Goal: Transaction & Acquisition: Purchase product/service

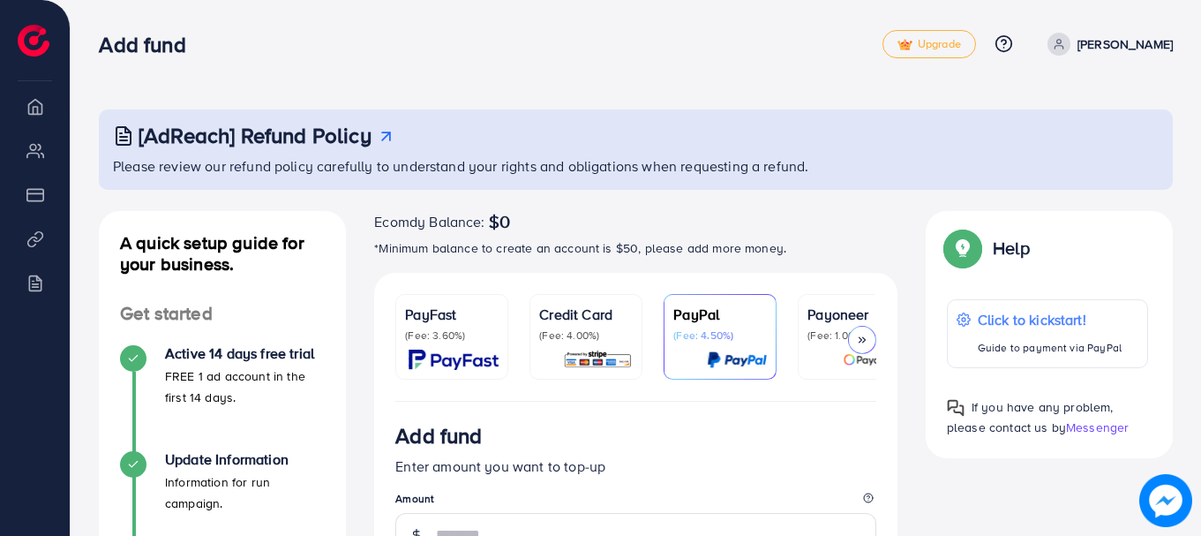
click at [578, 339] on p "(Fee: 4.00%)" at bounding box center [586, 335] width 94 height 14
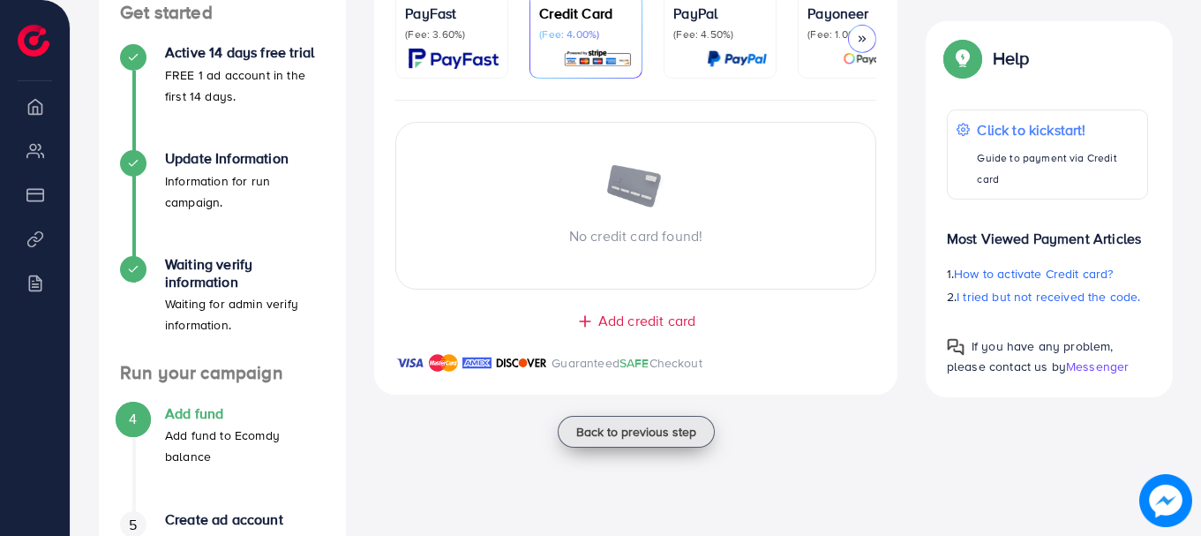
scroll to position [284, 0]
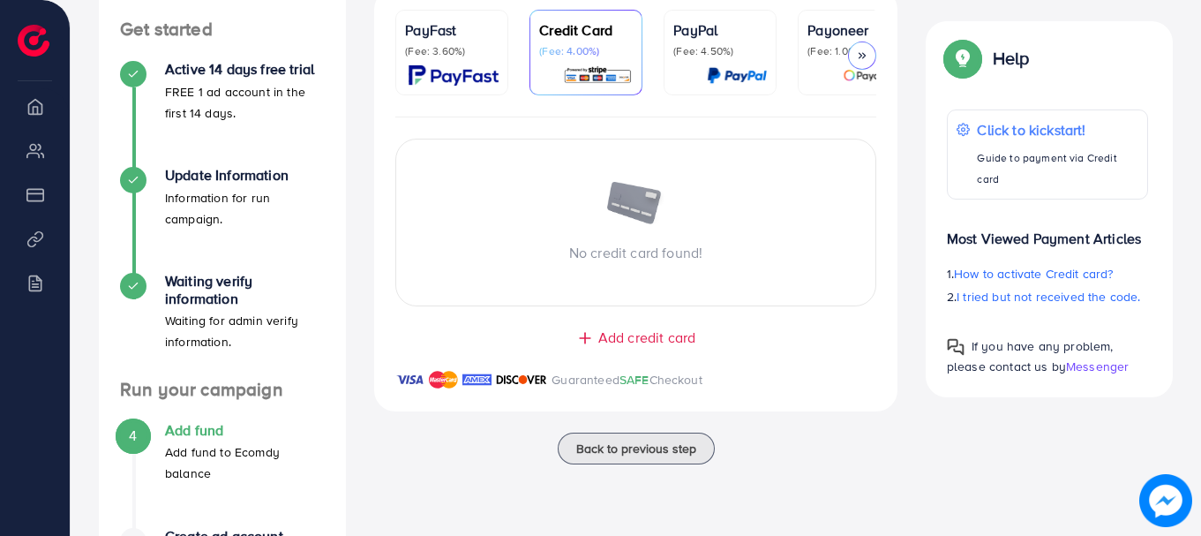
click at [635, 334] on span "Add credit card" at bounding box center [646, 337] width 97 height 20
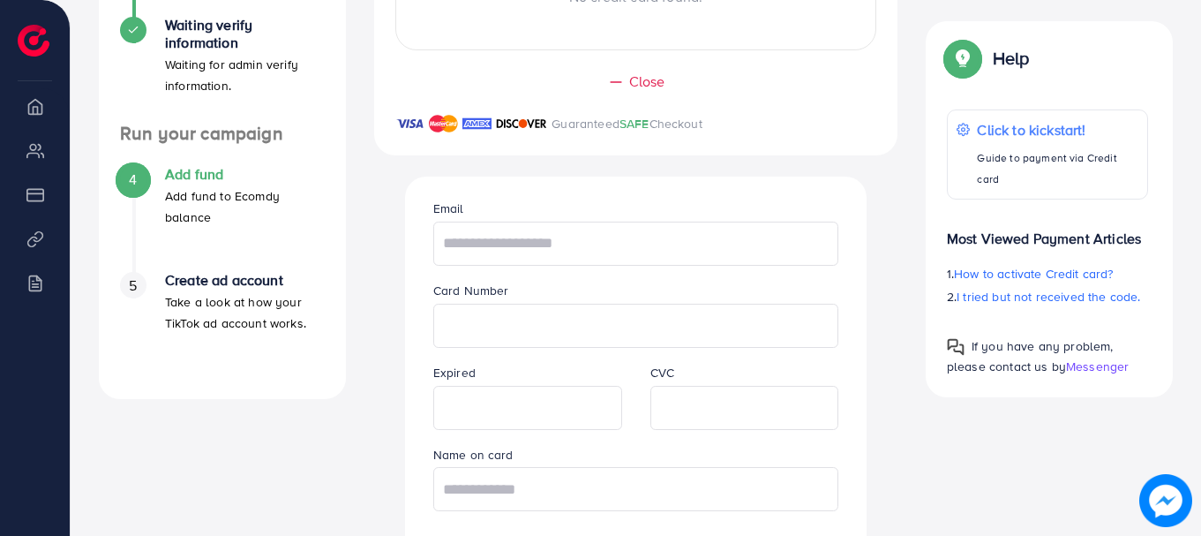
scroll to position [547, 0]
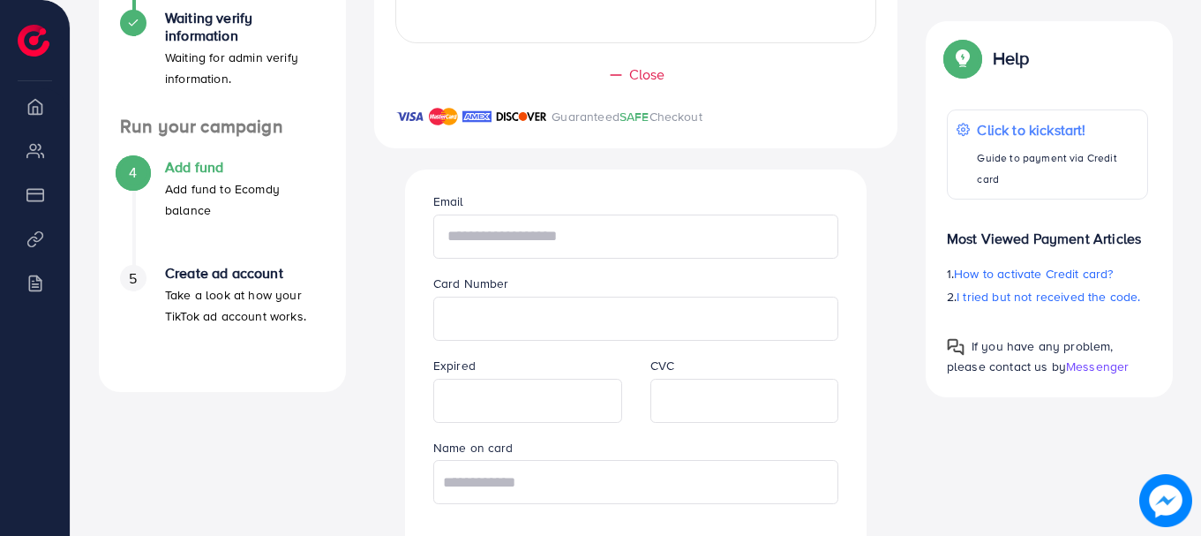
click at [500, 238] on input "text" at bounding box center [636, 236] width 406 height 44
type input "**********"
drag, startPoint x: 595, startPoint y: 464, endPoint x: 598, endPoint y: 476, distance: 12.0
click at [598, 476] on input "text" at bounding box center [636, 482] width 406 height 44
type input "**********"
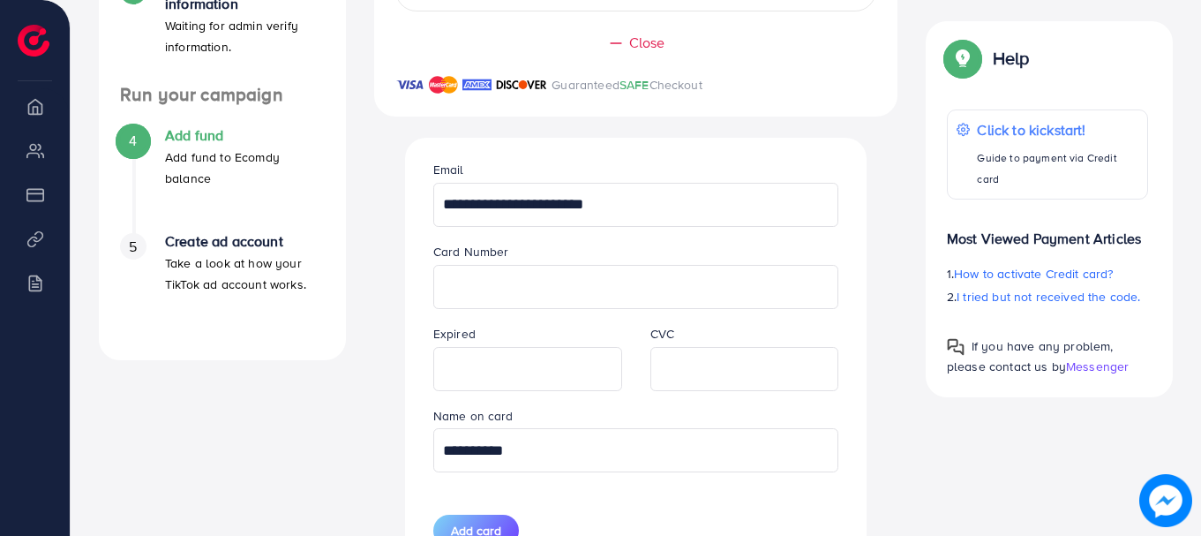
scroll to position [634, 0]
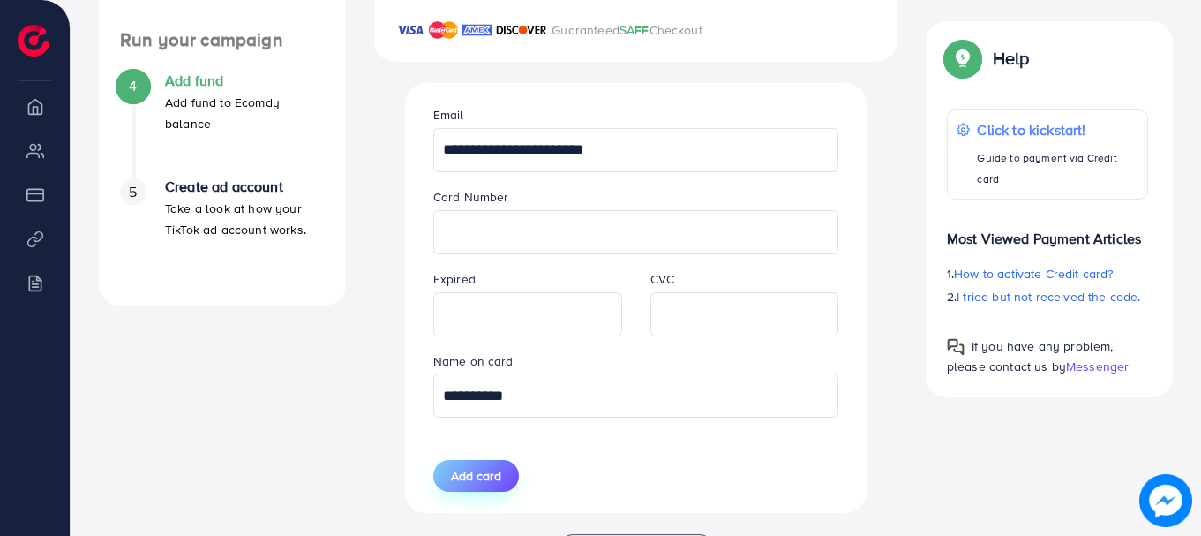
click at [490, 484] on span "Add card" at bounding box center [476, 476] width 50 height 18
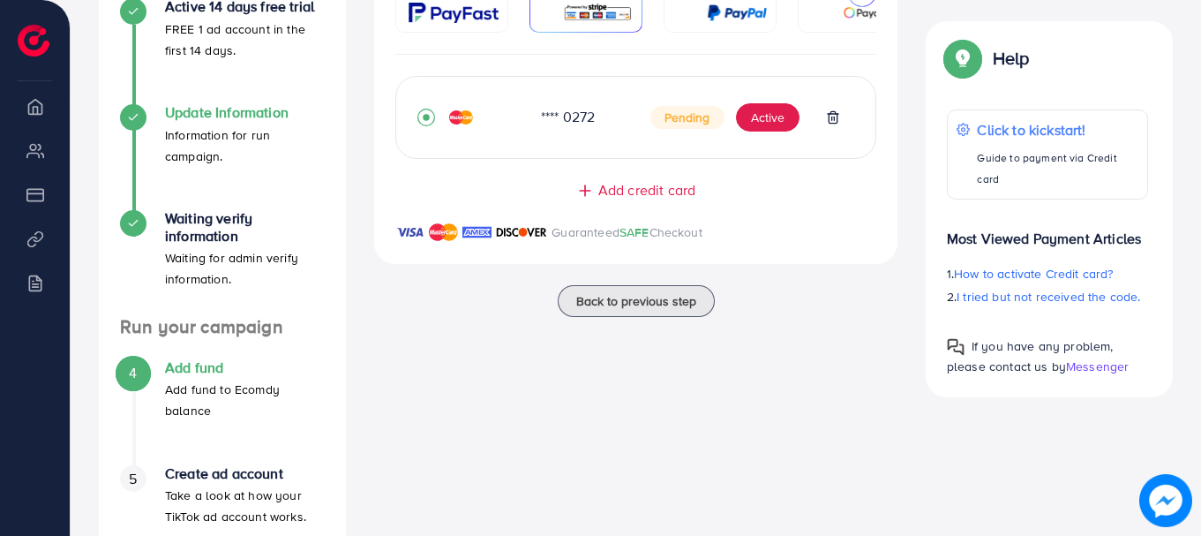
scroll to position [432, 0]
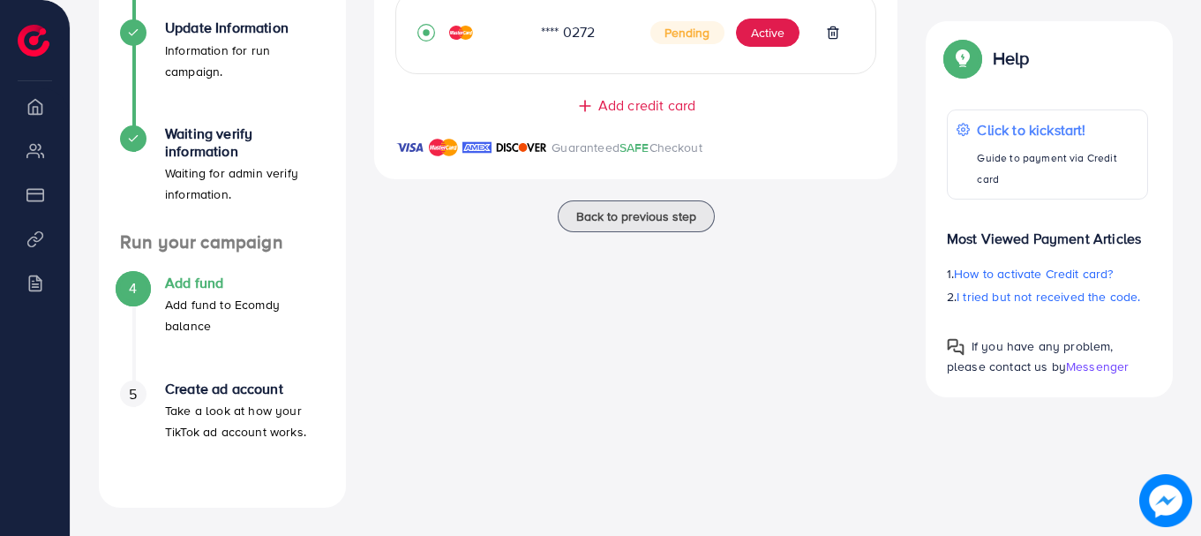
click at [372, 253] on div "A quick setup guide for your business. Get started Active 14 days free trial FR…" at bounding box center [636, 143] width 1102 height 728
drag, startPoint x: 395, startPoint y: 261, endPoint x: 392, endPoint y: 204, distance: 57.5
click at [392, 204] on div "Ecomdy Balance: $0 *Minimum balance to create an account is $50, please add mor…" at bounding box center [636, 143] width 552 height 728
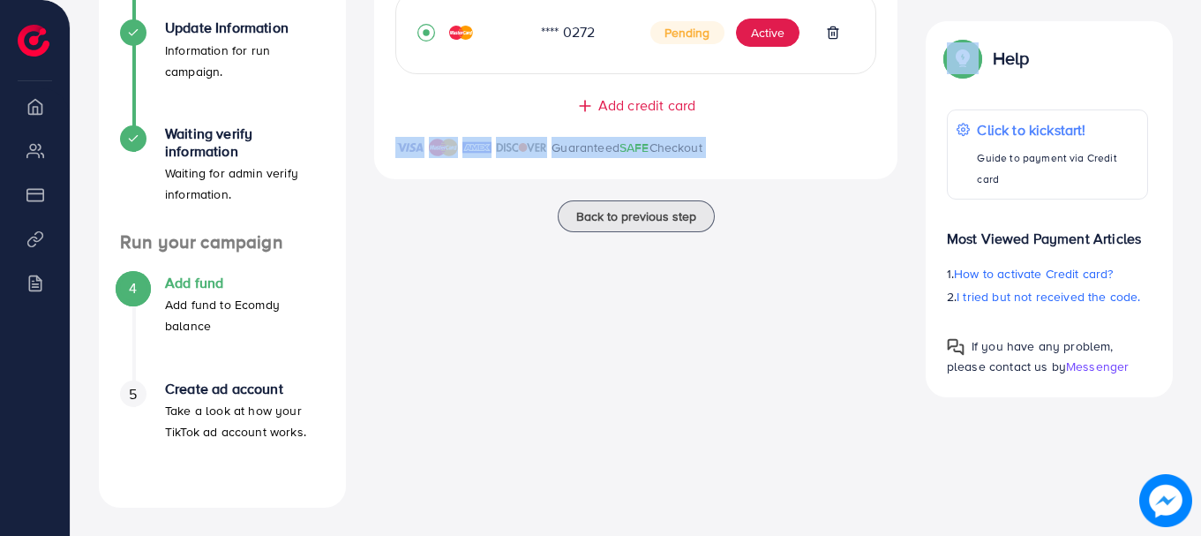
click at [474, 258] on div "Ecomdy Balance: $0 *Minimum balance to create an account is $50, please add mor…" at bounding box center [636, 143] width 552 height 728
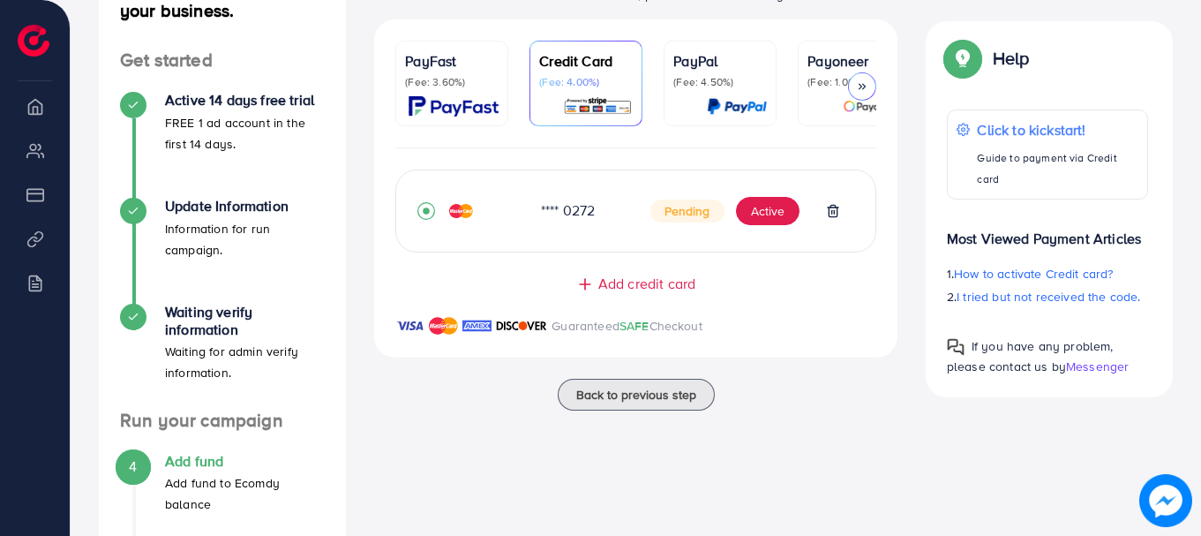
scroll to position [258, 0]
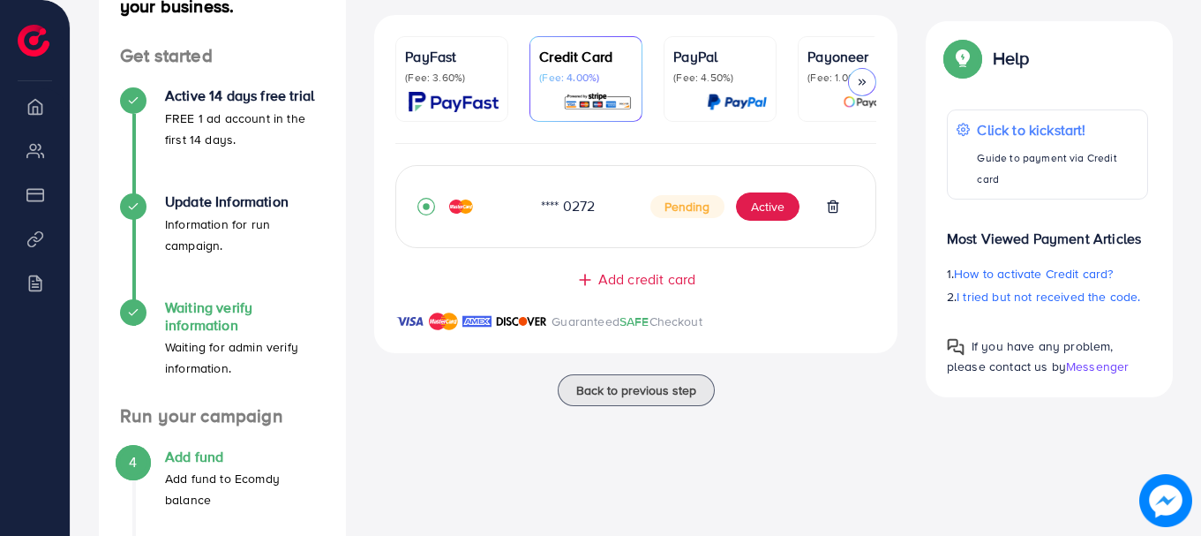
click at [222, 318] on h4 "Waiting verify information" at bounding box center [245, 316] width 160 height 34
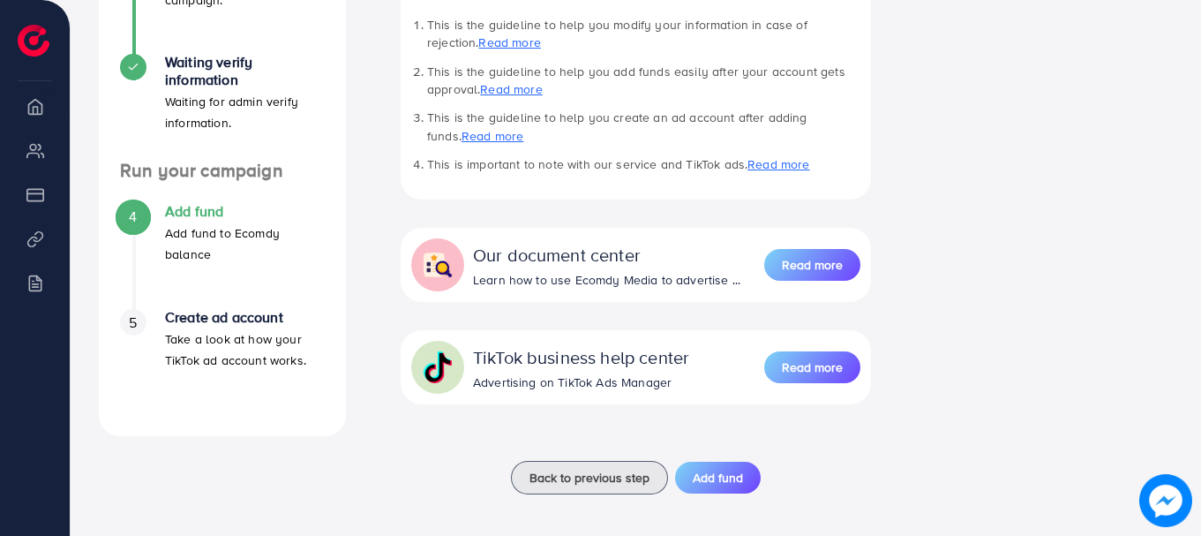
scroll to position [511, 0]
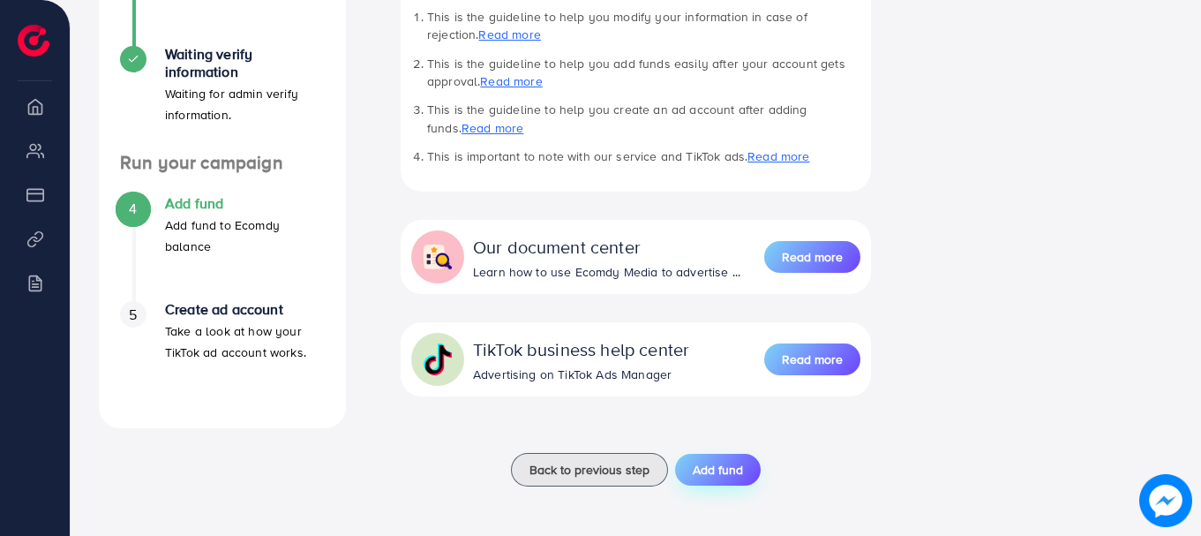
click at [730, 461] on span "Add fund" at bounding box center [718, 470] width 50 height 18
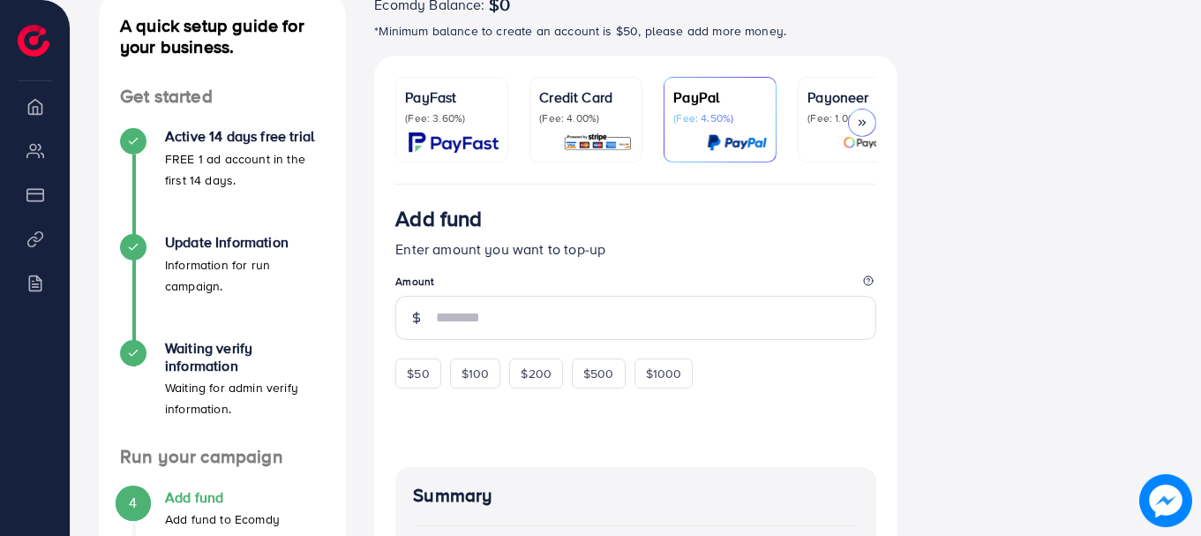
scroll to position [226, 0]
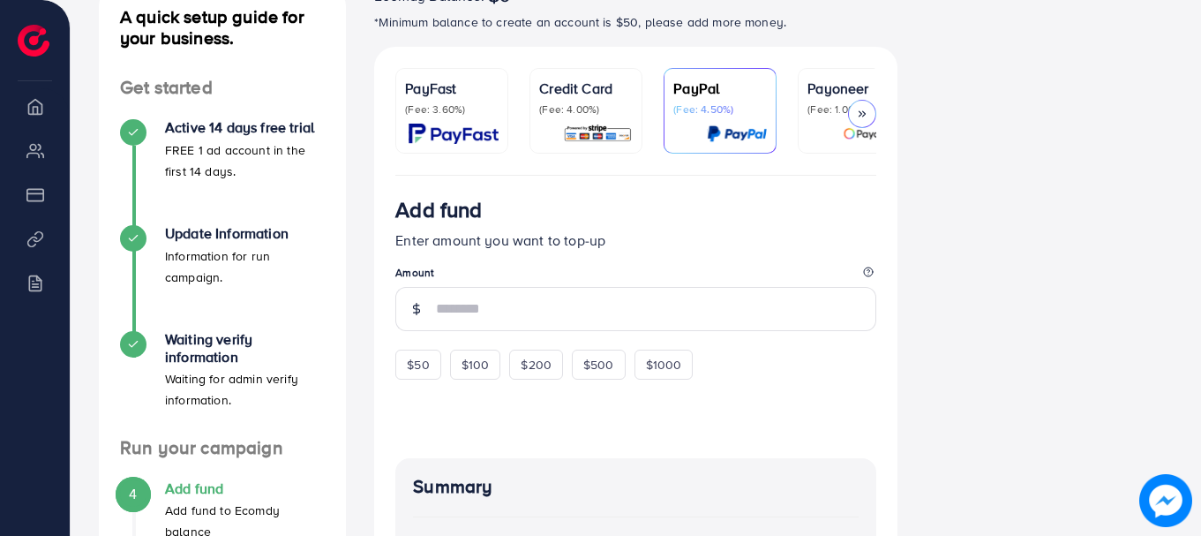
click at [583, 121] on div "Credit Card (Fee: 4.00%)" at bounding box center [586, 111] width 94 height 66
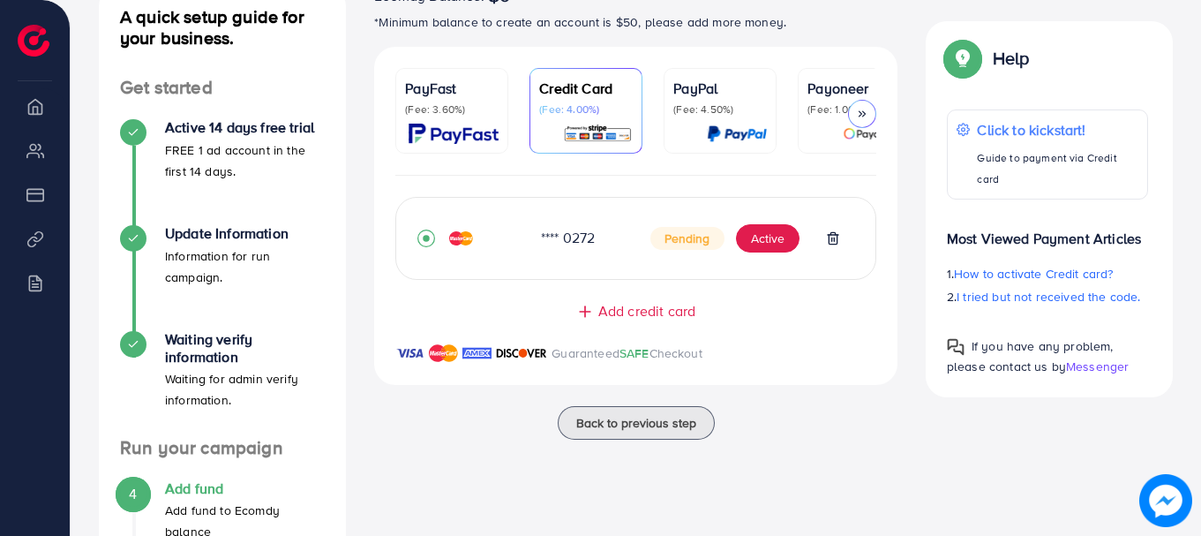
click at [710, 83] on p "PayPal" at bounding box center [720, 88] width 94 height 21
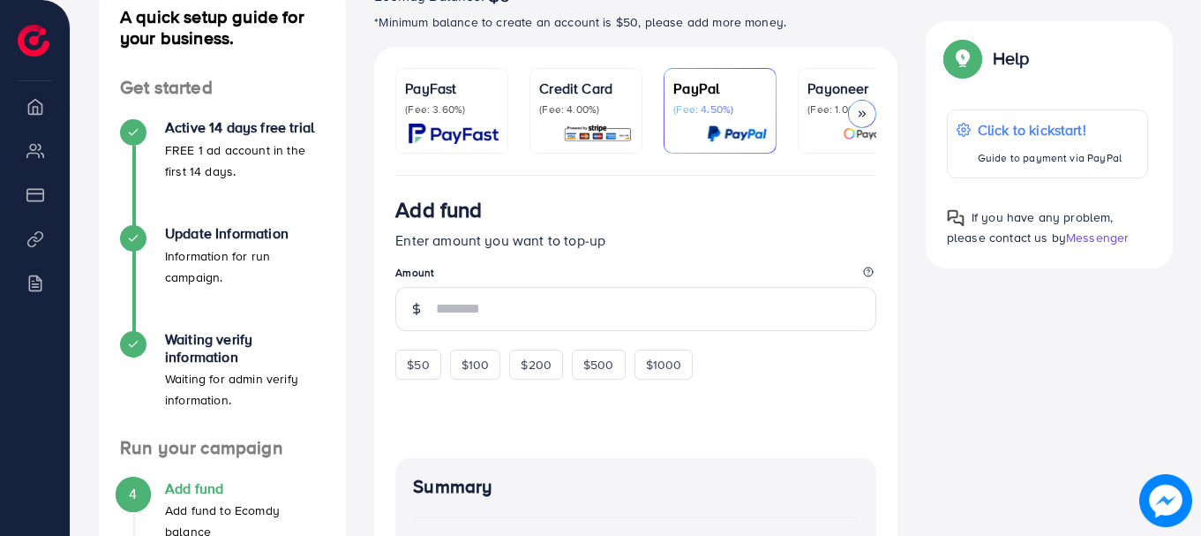
click at [620, 94] on p "Credit Card" at bounding box center [586, 88] width 94 height 21
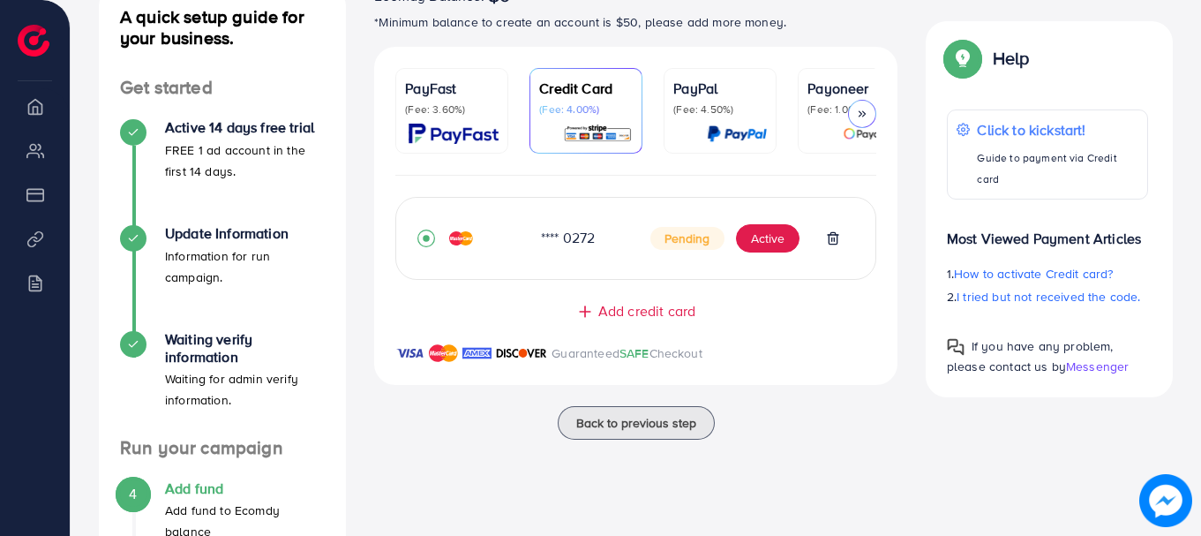
click at [421, 137] on img at bounding box center [454, 134] width 90 height 20
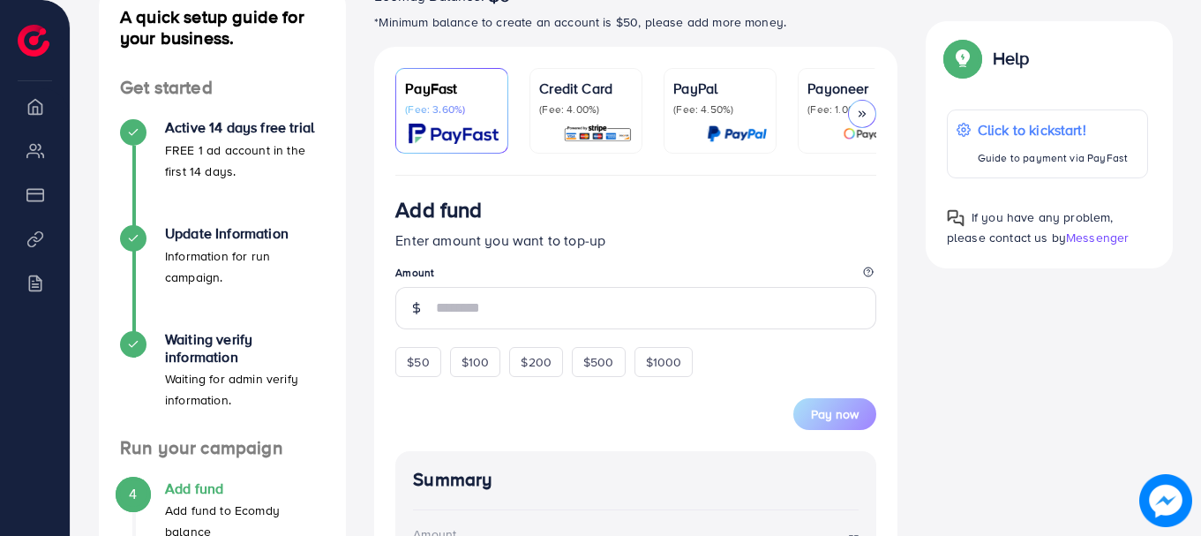
click at [606, 98] on p "Credit Card" at bounding box center [586, 88] width 94 height 21
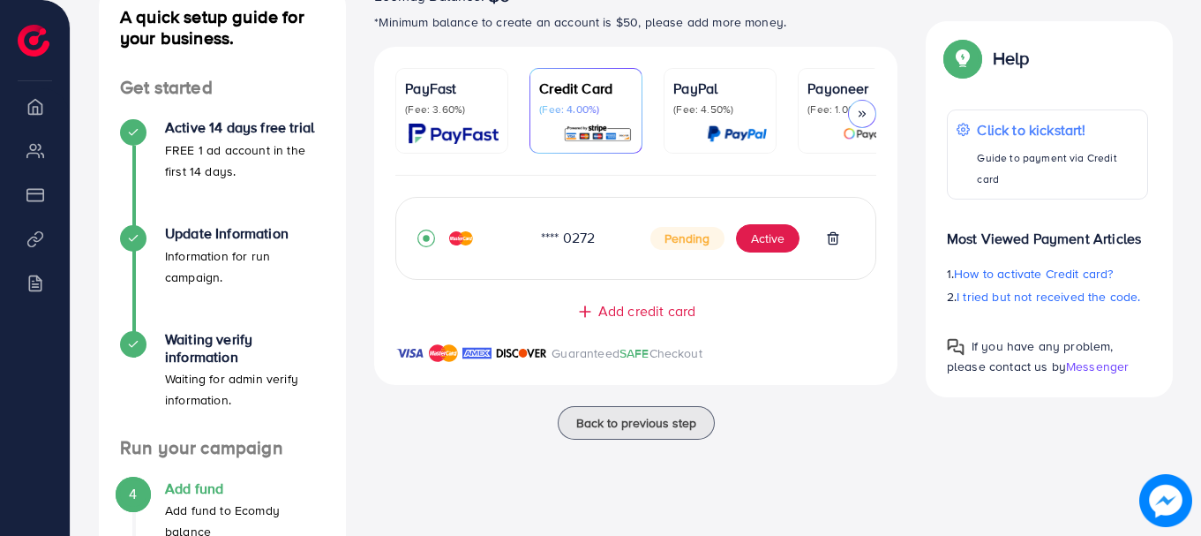
click at [447, 110] on p "(Fee: 3.60%)" at bounding box center [452, 109] width 94 height 14
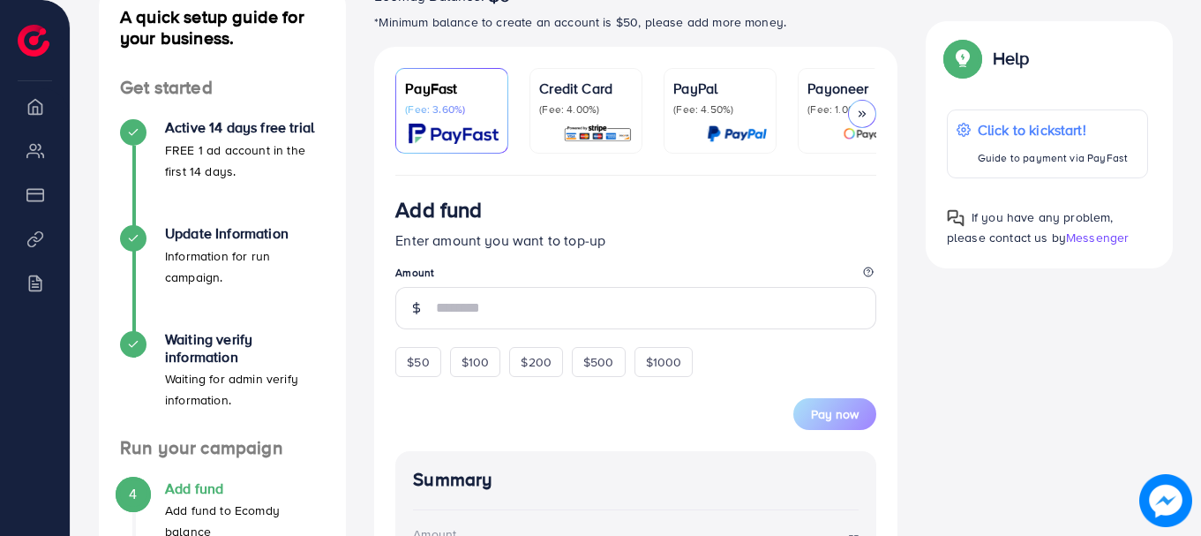
click at [712, 139] on img at bounding box center [737, 134] width 60 height 20
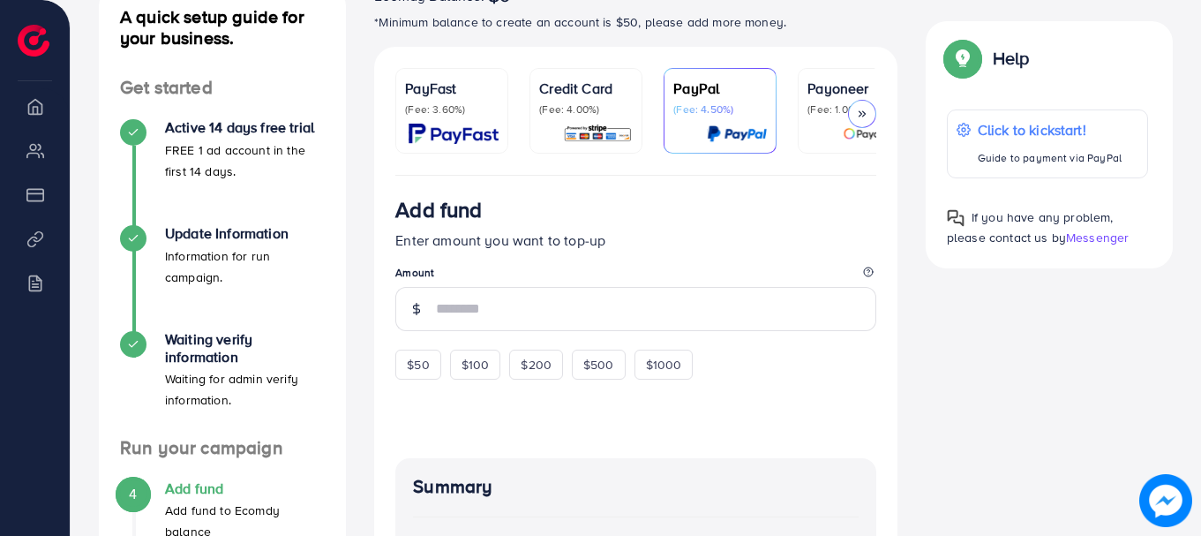
click at [429, 99] on div "PayFast (Fee: 3.60%)" at bounding box center [452, 97] width 94 height 39
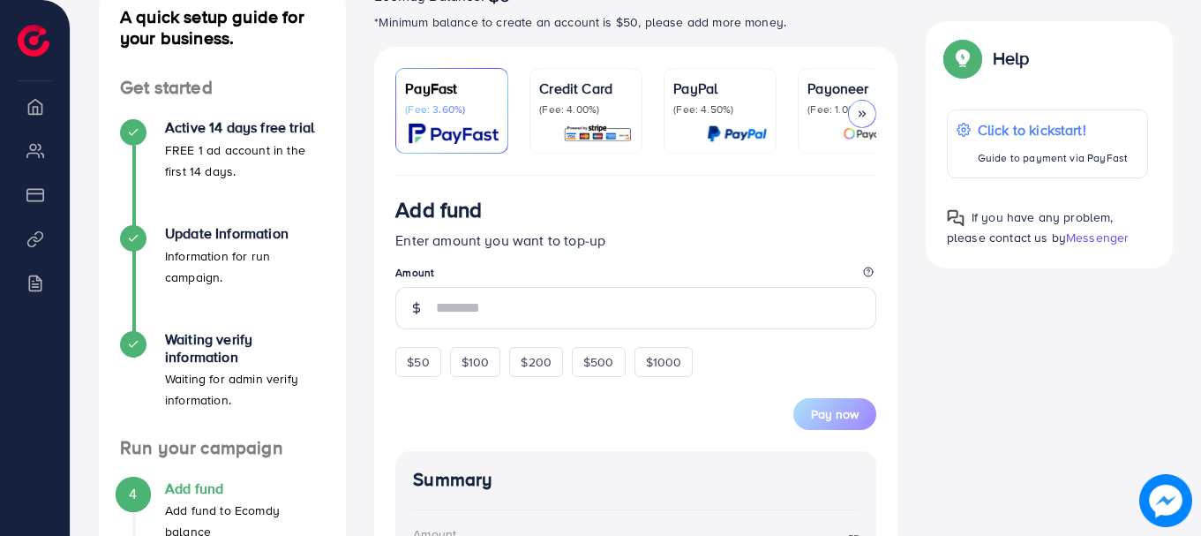
click at [853, 109] on div at bounding box center [862, 114] width 28 height 28
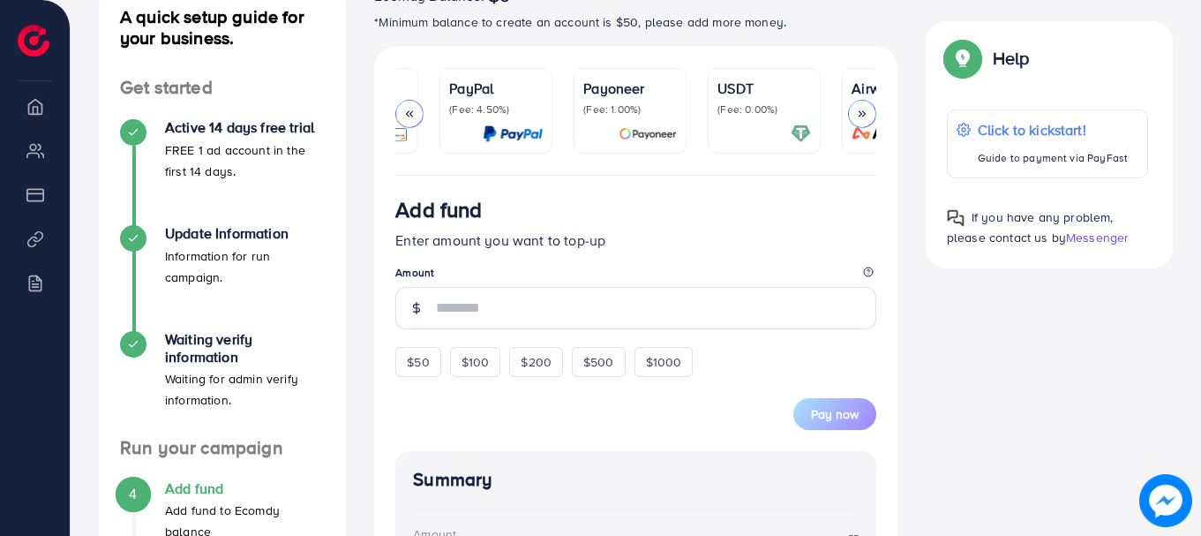
scroll to position [0, 303]
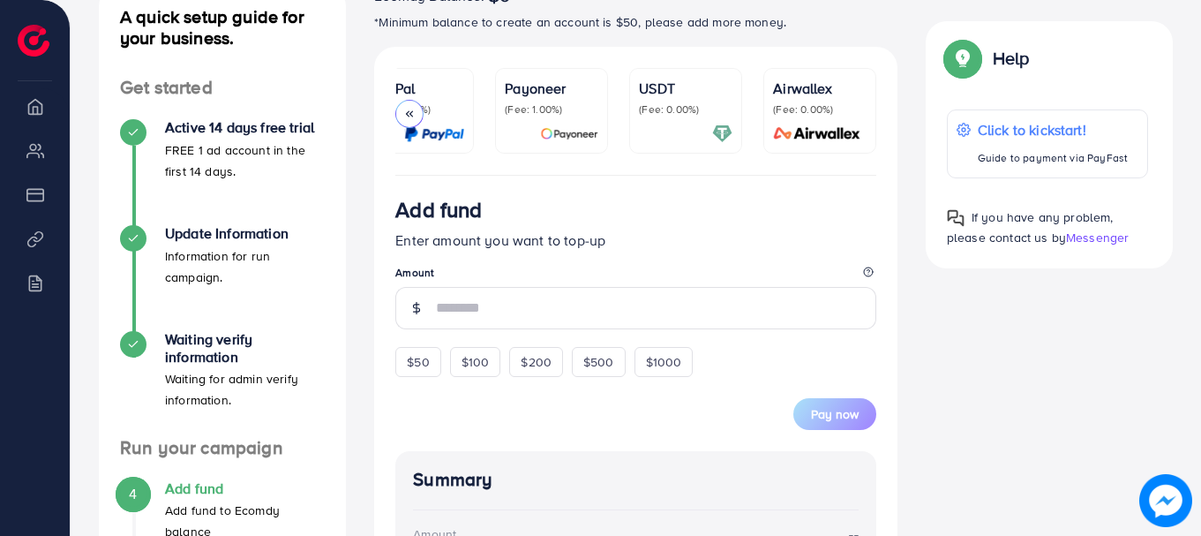
click at [401, 117] on div at bounding box center [409, 114] width 28 height 28
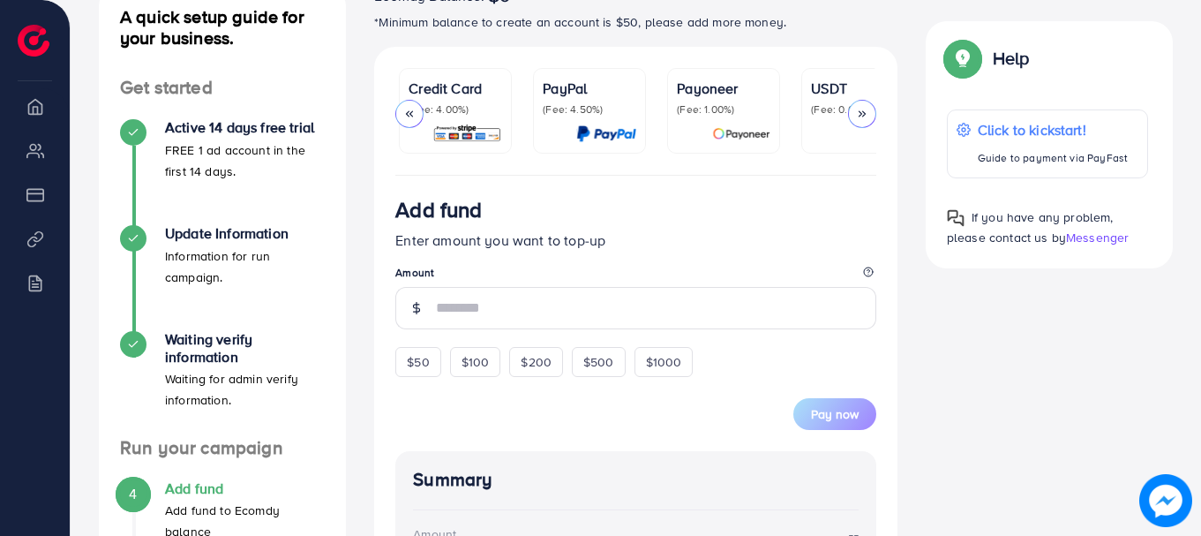
scroll to position [0, 0]
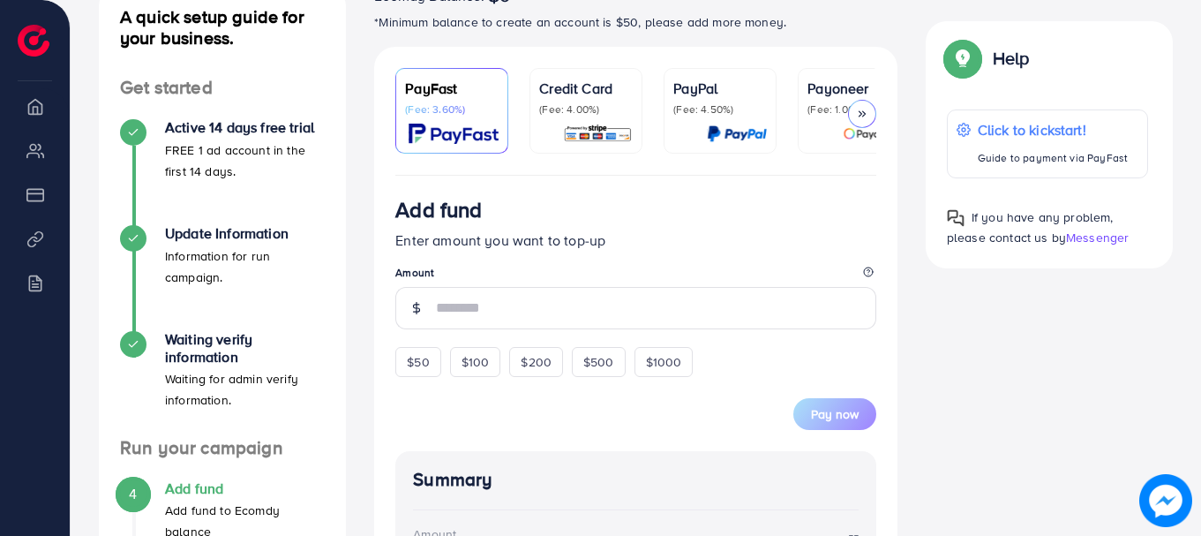
click at [870, 116] on div at bounding box center [862, 114] width 28 height 28
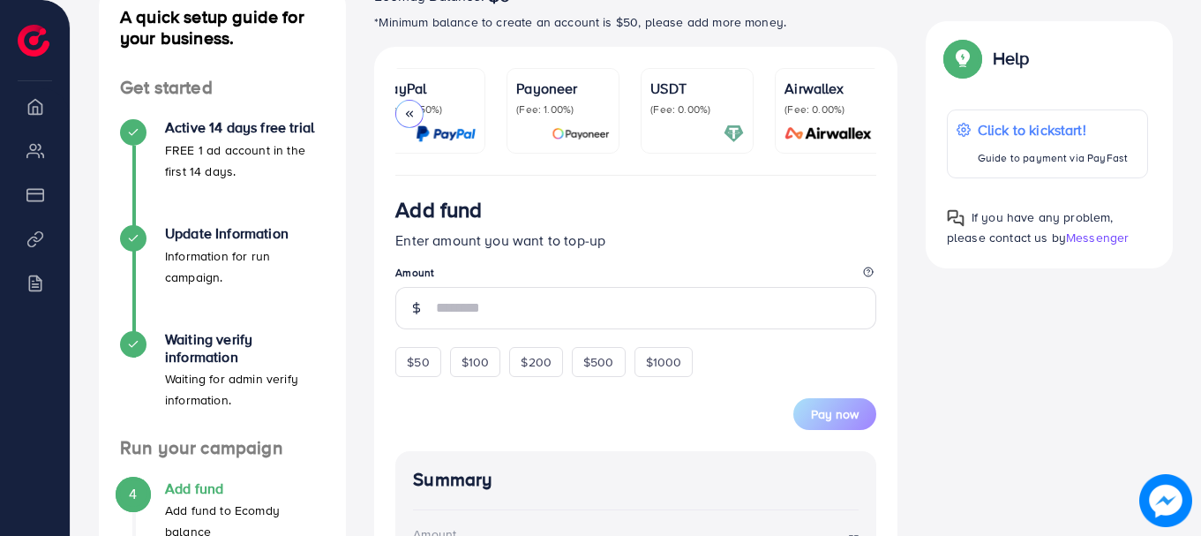
scroll to position [0, 303]
click at [674, 118] on div "USDT (Fee: 0.00%)" at bounding box center [686, 111] width 94 height 66
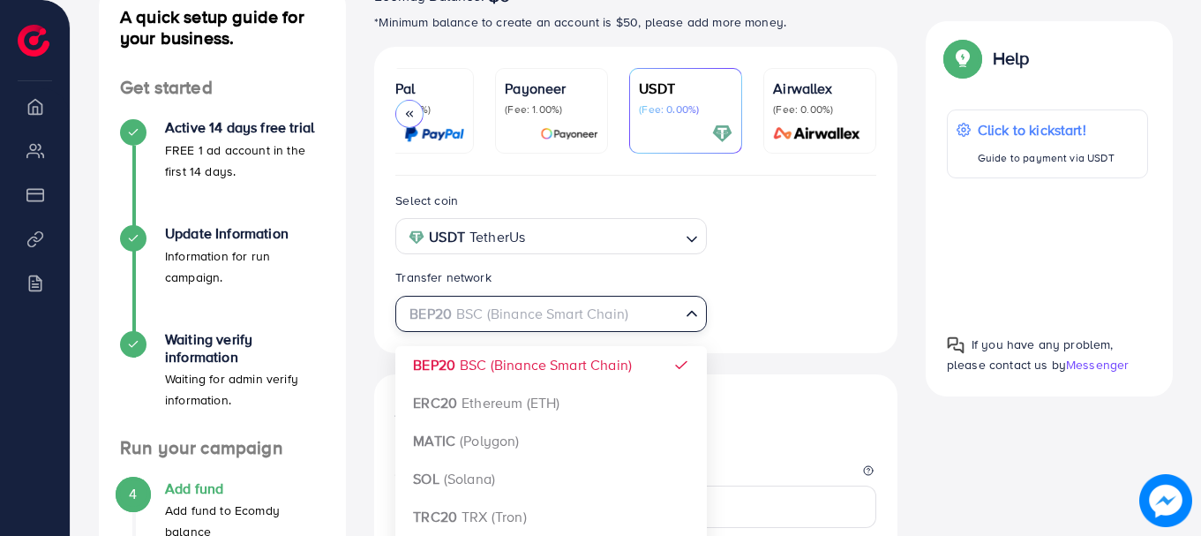
click at [545, 327] on div "BEP20 BSC (Binance Smart Chain)" at bounding box center [541, 312] width 278 height 31
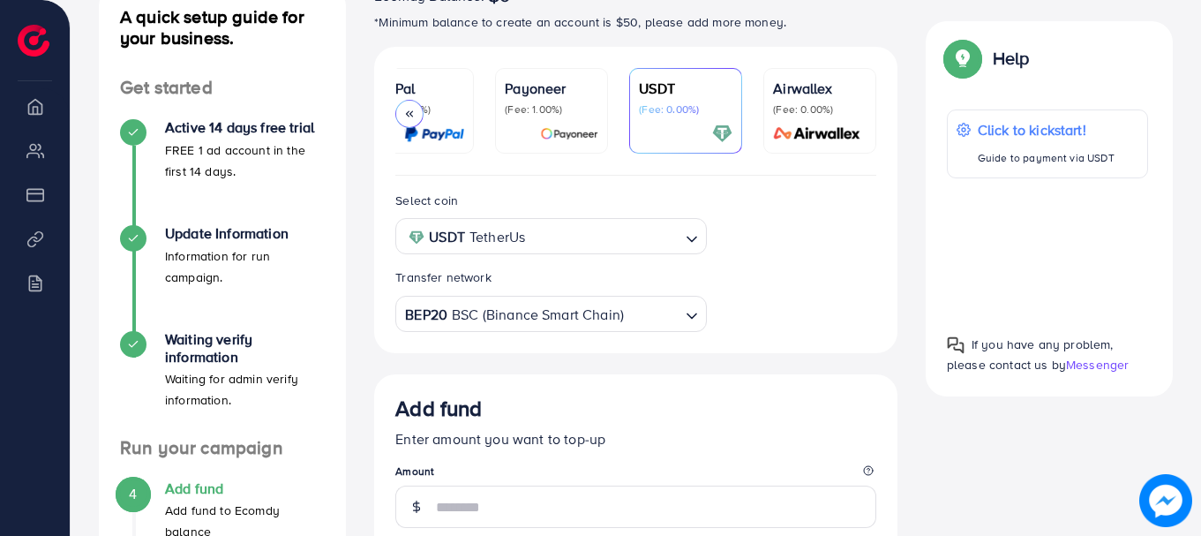
drag, startPoint x: 1198, startPoint y: 150, endPoint x: 1205, endPoint y: 235, distance: 84.9
click at [1200, 235] on html "Add fund Upgrade Help Center Contact Support Plans and Pricing Term and policy …" at bounding box center [600, 42] width 1201 height 536
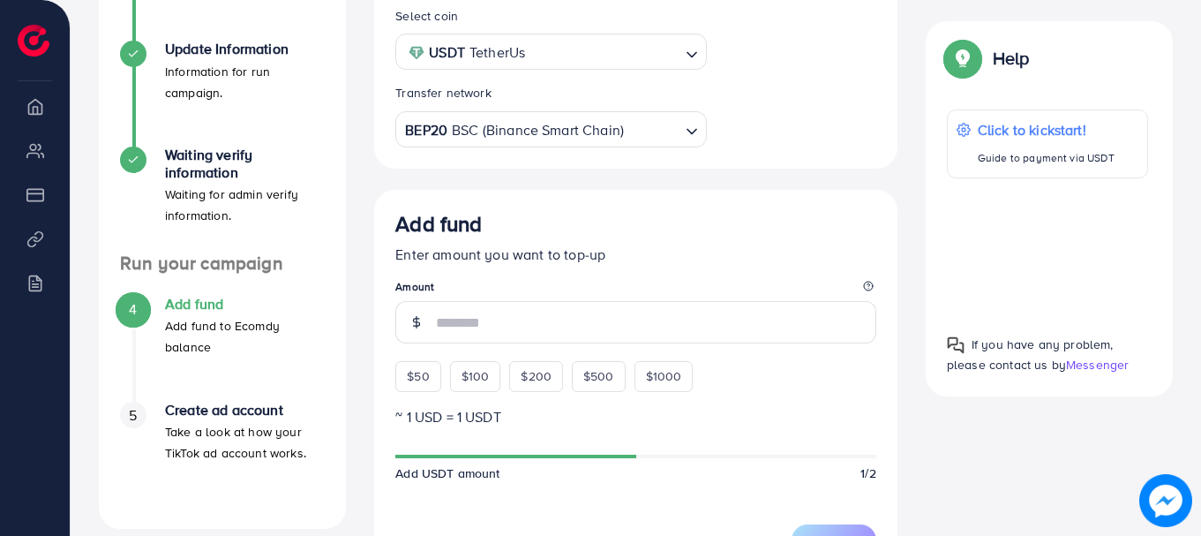
scroll to position [405, 0]
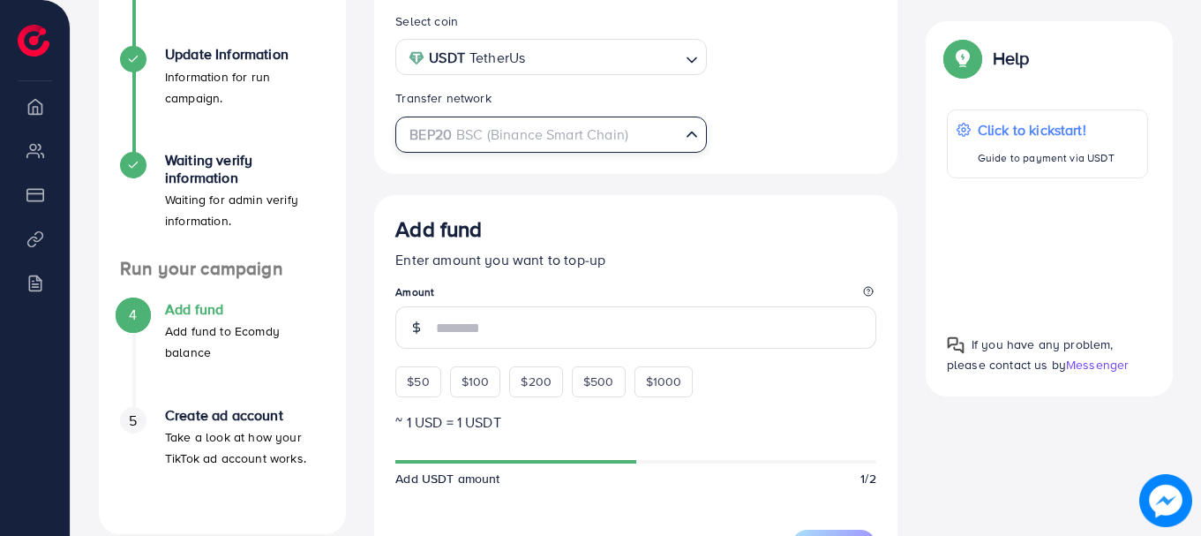
click at [489, 148] on div "BEP20 BSC (Binance Smart Chain)" at bounding box center [541, 132] width 278 height 31
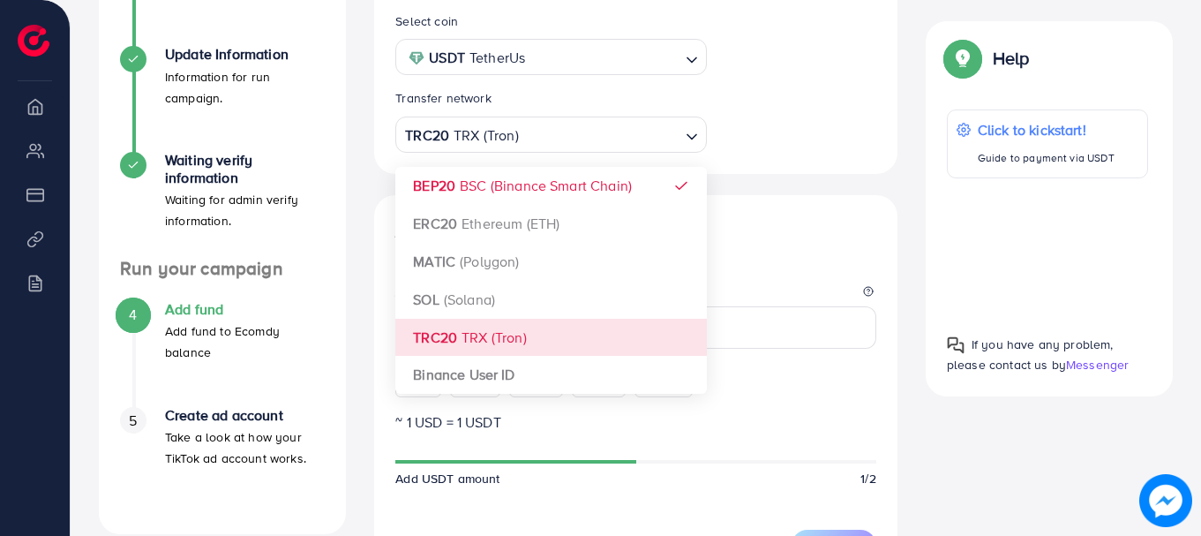
click at [498, 355] on div "Select coin USDT TetherUs Loading... Transfer network TRC20 TRX (Tron) Loading.…" at bounding box center [635, 475] width 523 height 959
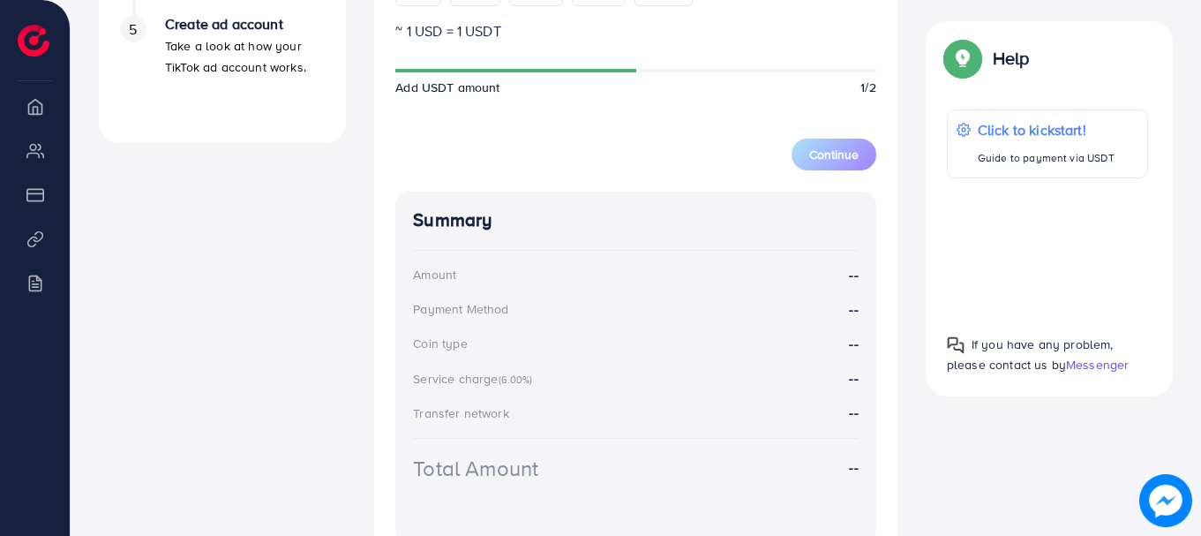
scroll to position [771, 0]
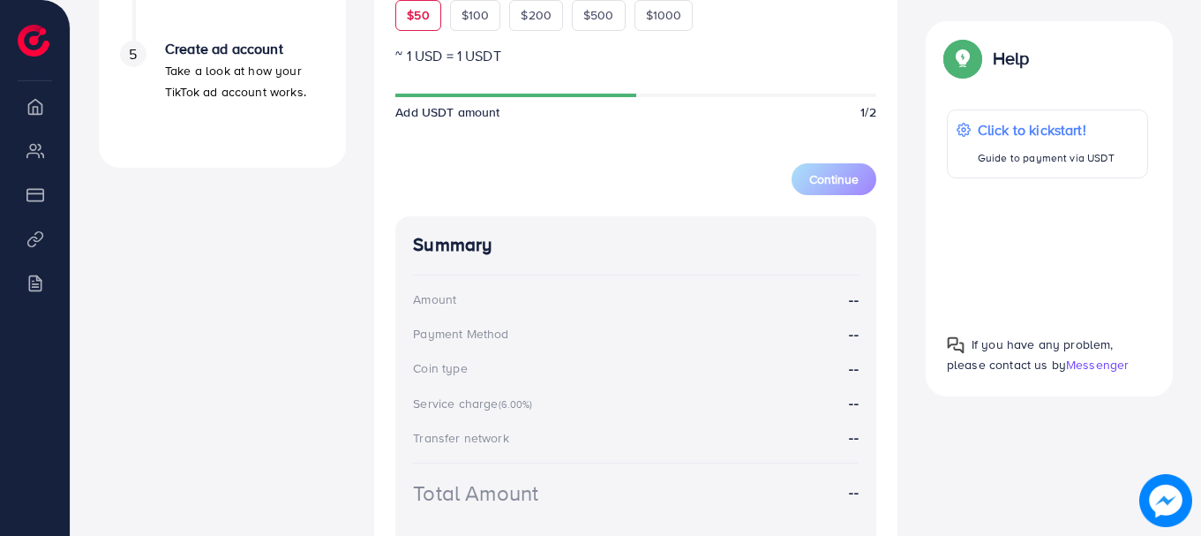
click at [436, 26] on div "$50" at bounding box center [417, 15] width 45 height 30
type input "**"
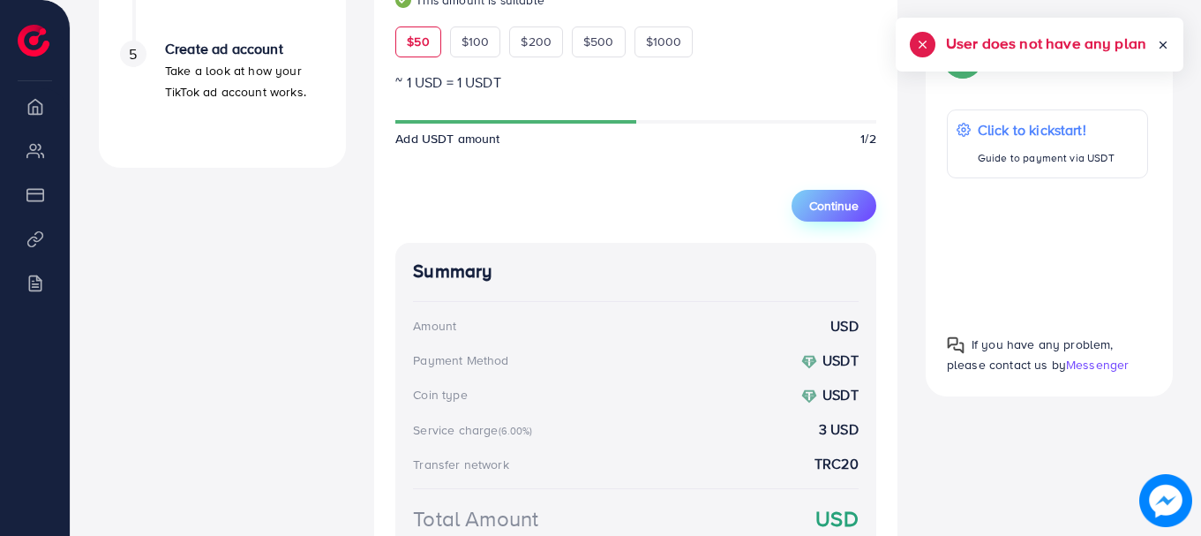
click at [852, 214] on span "Continue" at bounding box center [833, 206] width 49 height 18
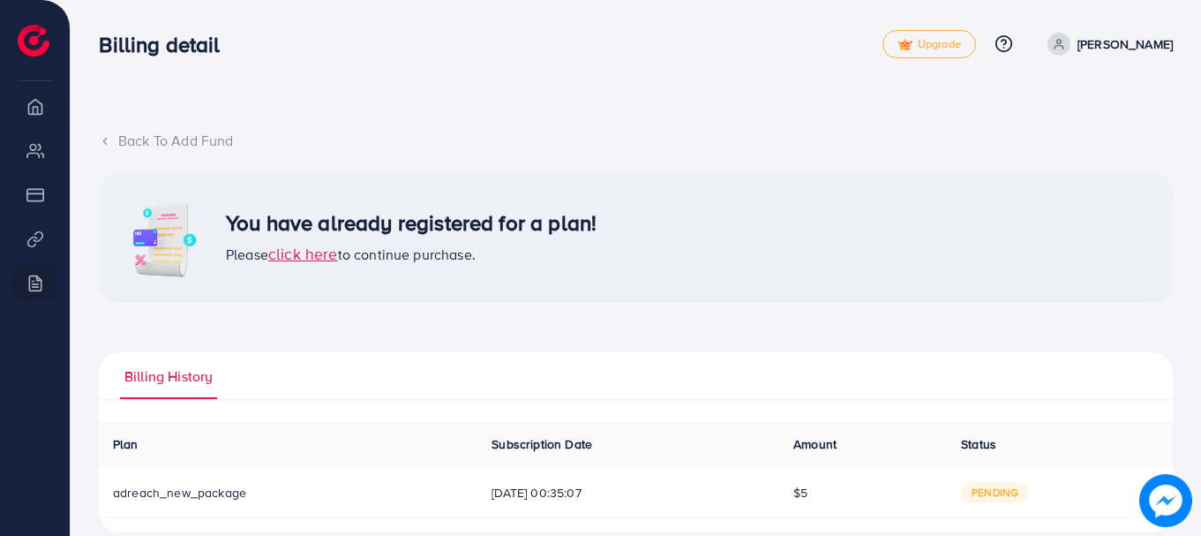
click at [299, 256] on span "click here" at bounding box center [303, 254] width 70 height 22
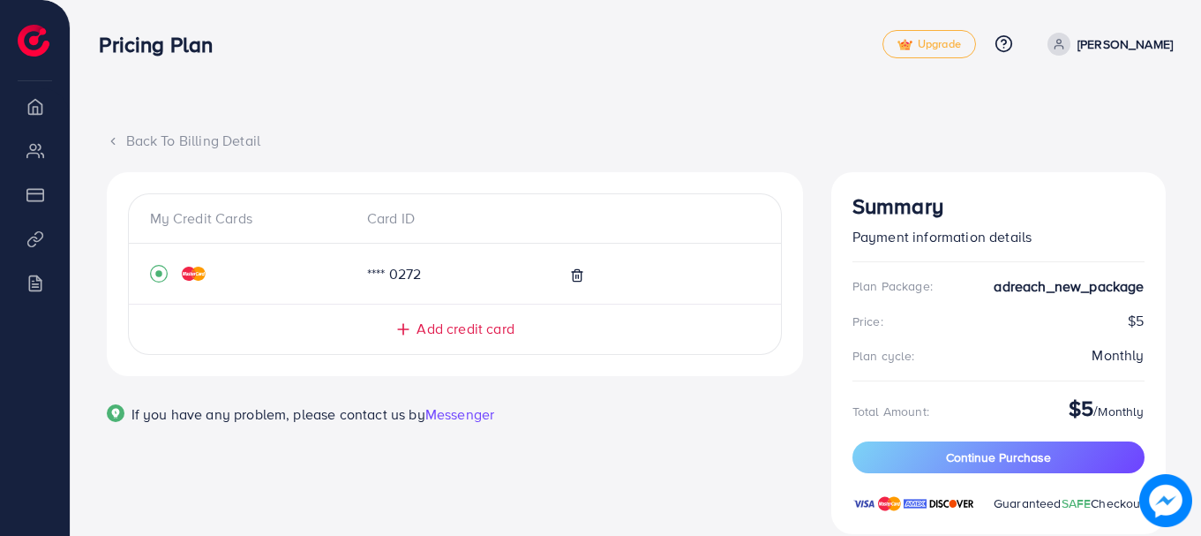
click at [497, 339] on span "Add credit card" at bounding box center [465, 329] width 97 height 20
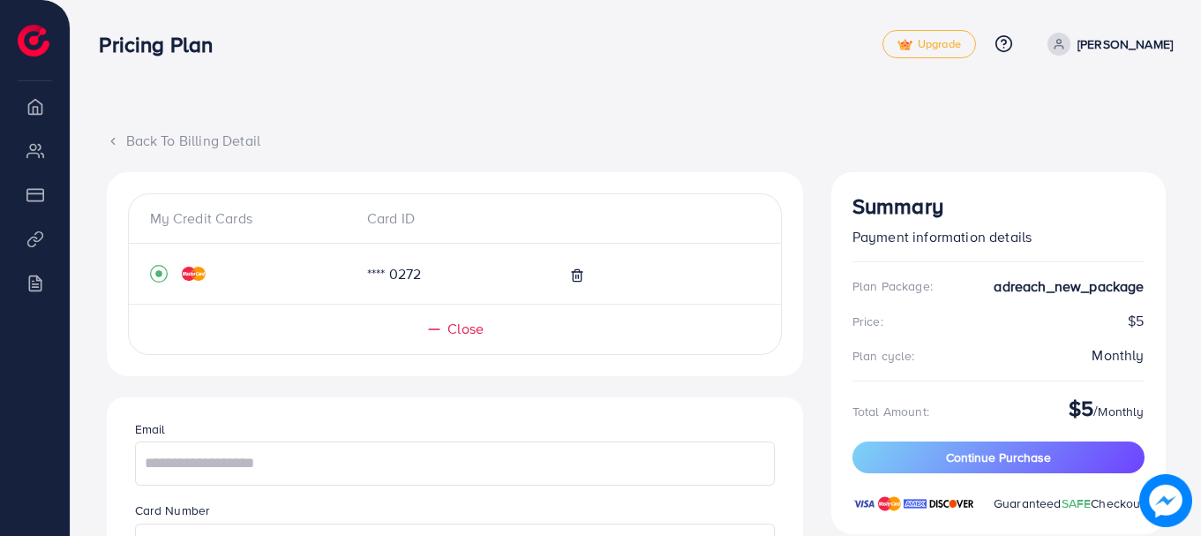
click at [812, 73] on nav "Pricing Plan Upgrade Help Center Contact Support Plans and Pricing Term and pol…" at bounding box center [636, 43] width 1074 height 63
click at [37, 34] on img at bounding box center [34, 41] width 32 height 32
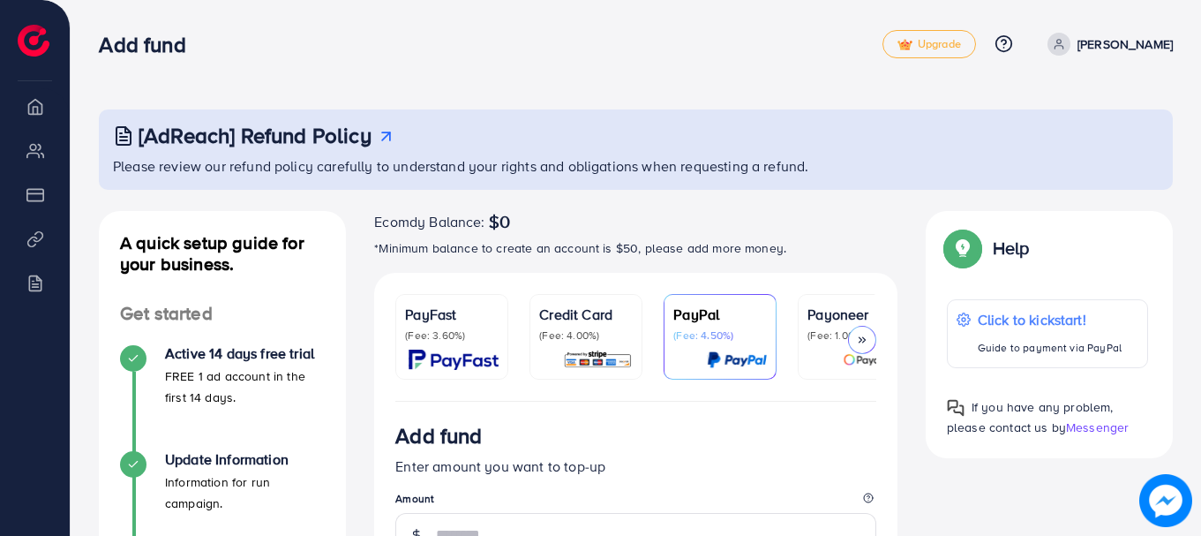
scroll to position [469, 0]
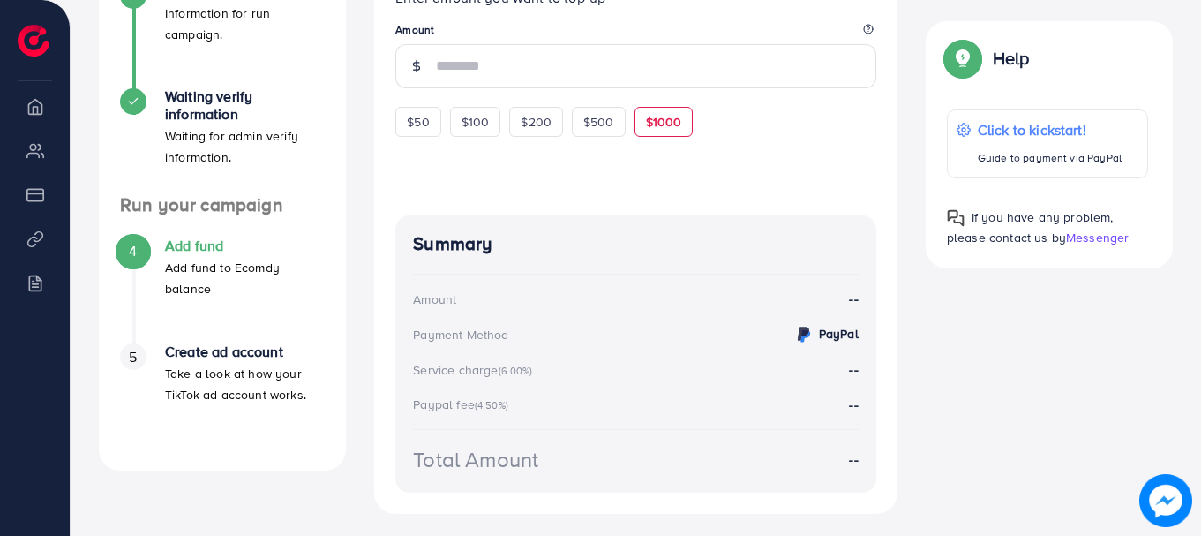
click at [676, 137] on div "$1000" at bounding box center [664, 122] width 59 height 30
type input "****"
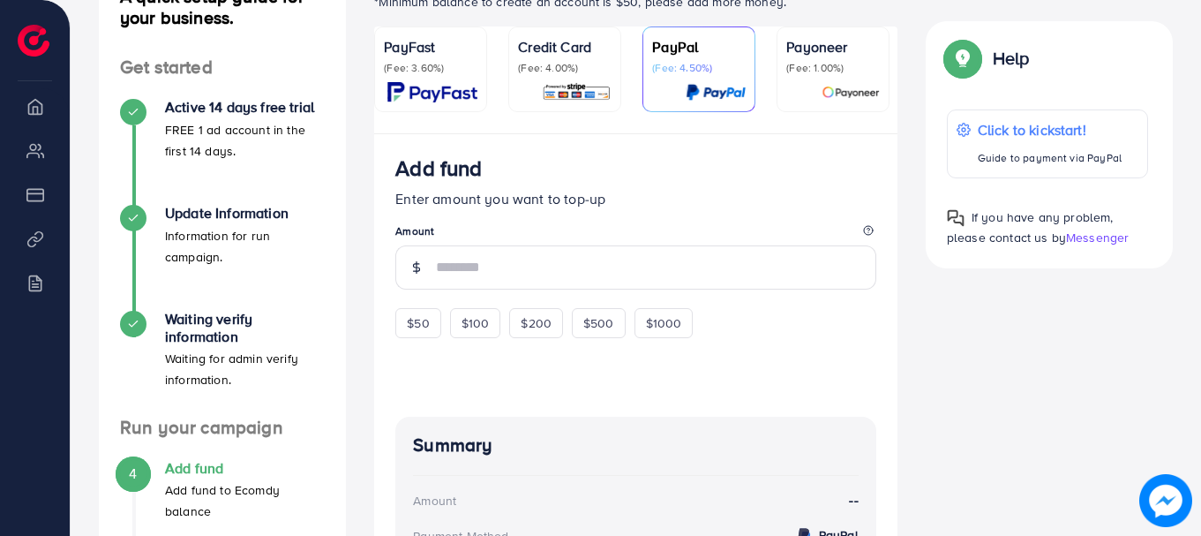
scroll to position [280, 0]
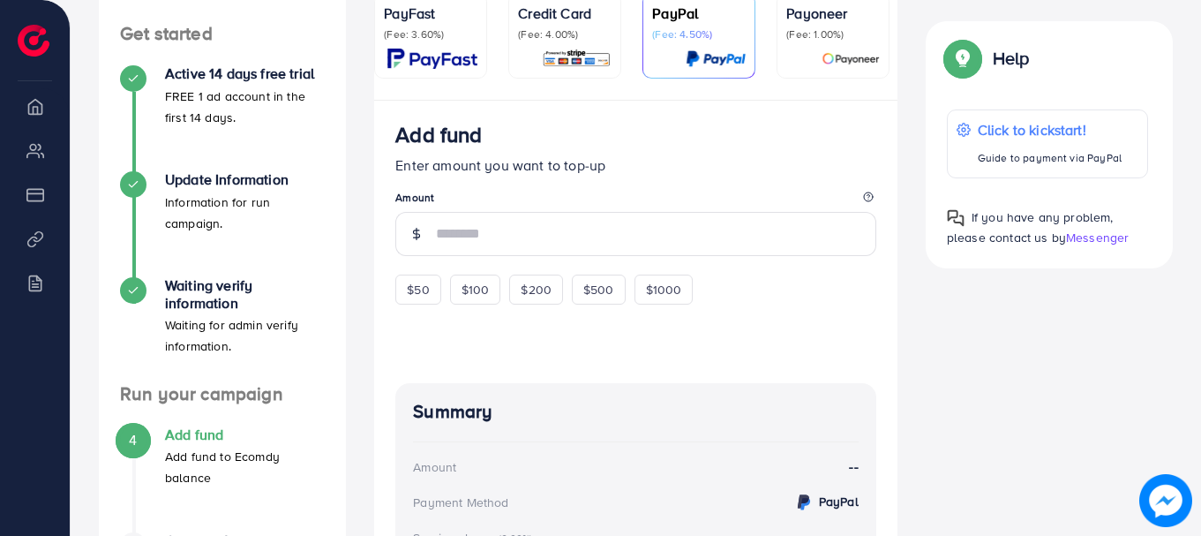
click at [532, 46] on div "Credit Card (Fee: 4.00%)" at bounding box center [565, 36] width 94 height 66
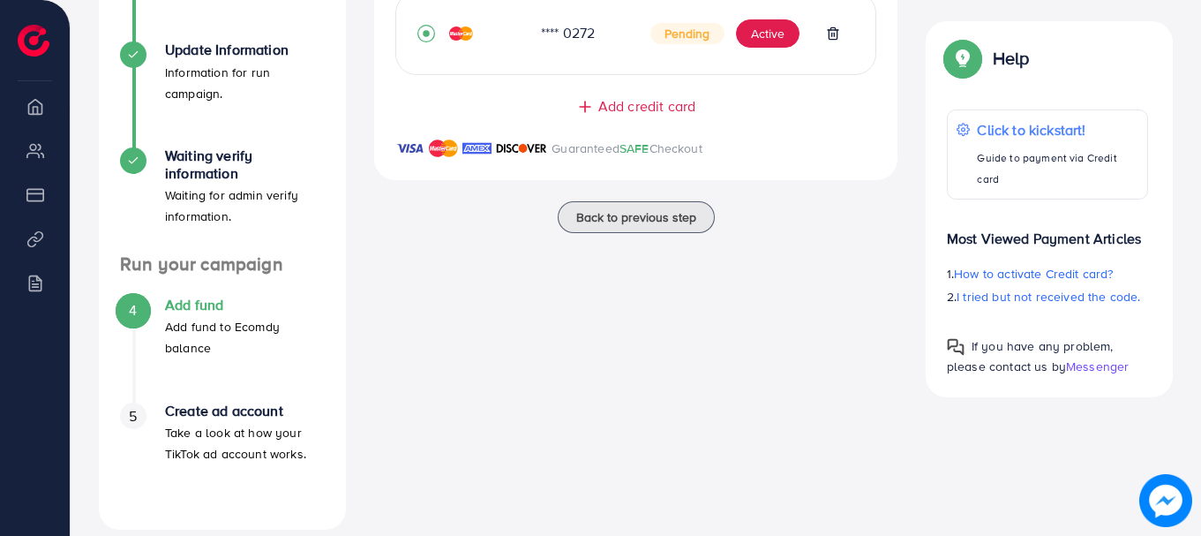
scroll to position [423, 0]
